Goal: Task Accomplishment & Management: Use online tool/utility

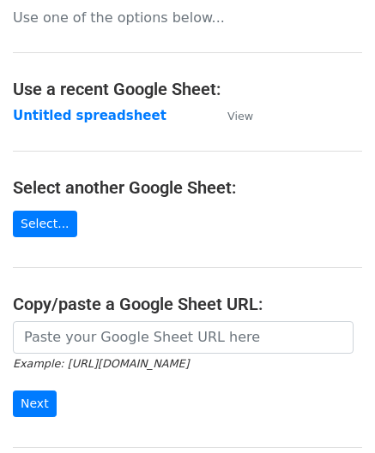
scroll to position [225, 0]
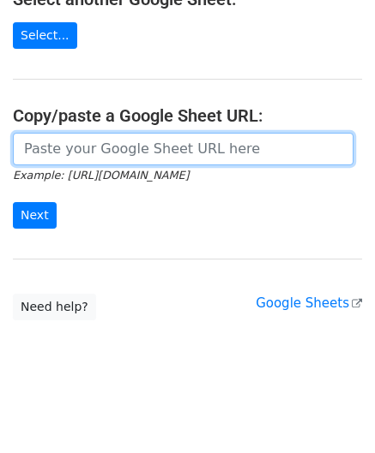
click at [73, 135] on input "url" at bounding box center [183, 149] width 340 height 33
paste input "[URL][DOMAIN_NAME]"
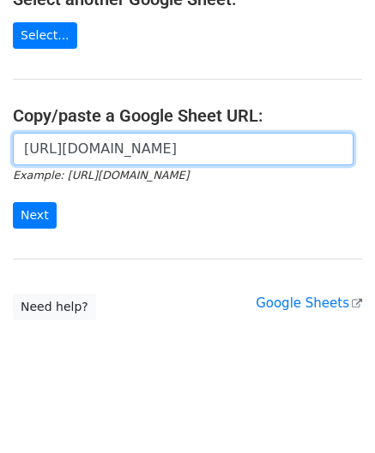
scroll to position [0, 385]
type input "[URL][DOMAIN_NAME]"
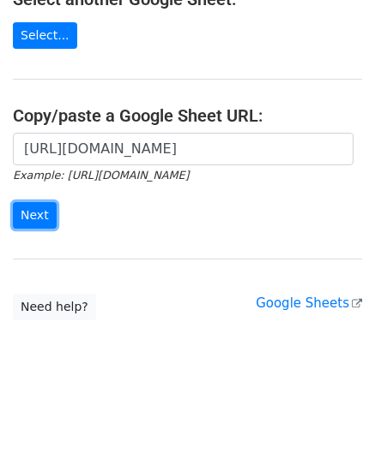
drag, startPoint x: 39, startPoint y: 207, endPoint x: 17, endPoint y: 244, distance: 43.8
click at [41, 207] on input "Next" at bounding box center [35, 215] width 44 height 27
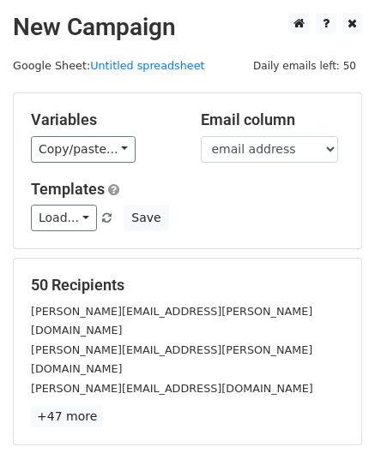
scroll to position [209, 0]
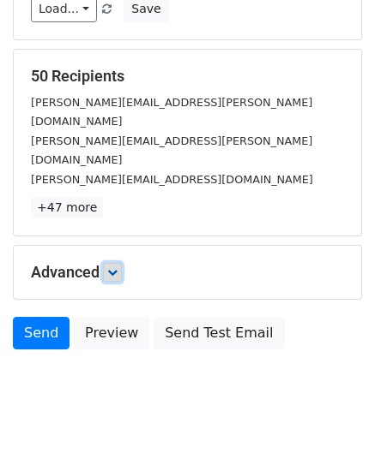
click at [117, 267] on icon at bounding box center [112, 272] width 10 height 10
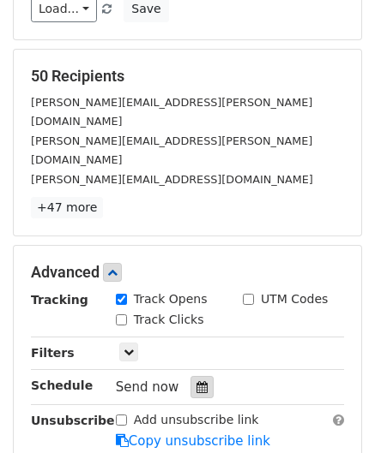
click at [196, 381] on icon at bounding box center [201, 387] width 11 height 12
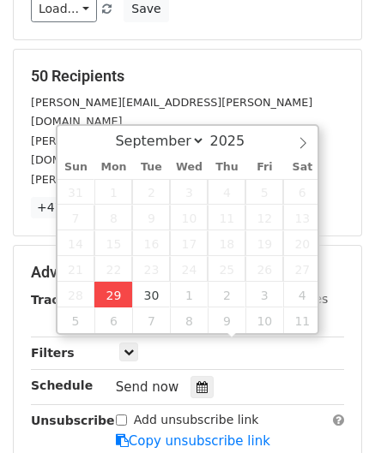
type input "2025-09-29 12:00"
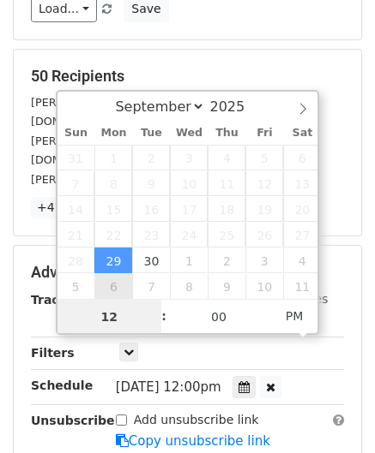
scroll to position [0, 0]
paste input "Hour"
type input "2"
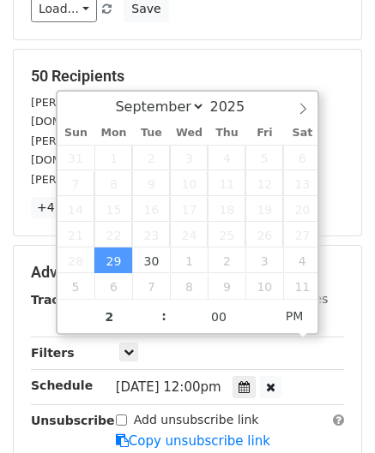
type input "2025-09-29 14:00"
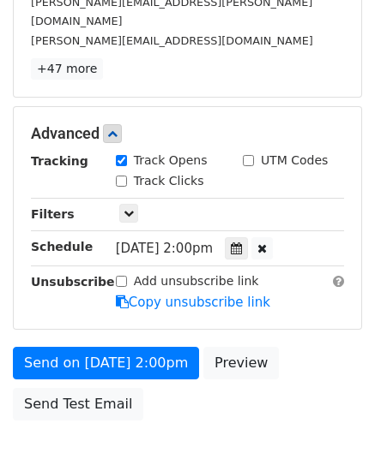
scroll to position [417, 0]
